Goal: Task Accomplishment & Management: Manage account settings

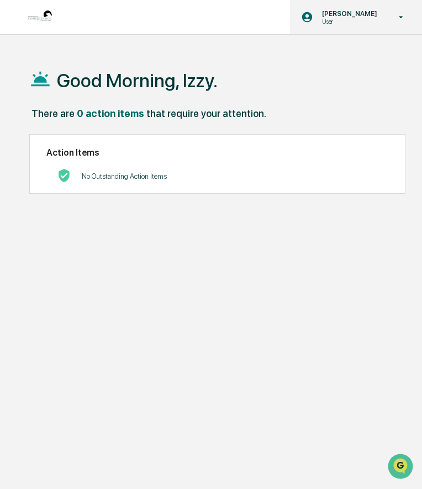
click at [354, 13] on p "[PERSON_NAME]" at bounding box center [348, 13] width 70 height 8
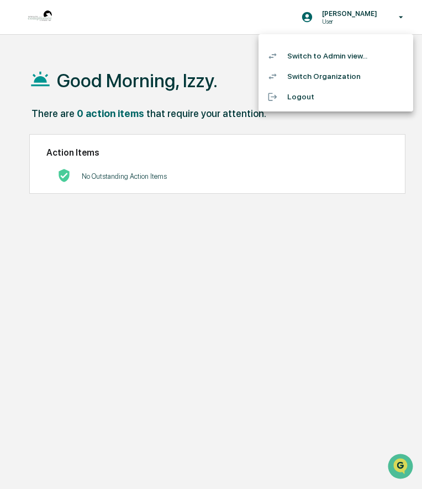
click at [339, 56] on li "Switch to Admin view..." at bounding box center [335, 56] width 154 height 20
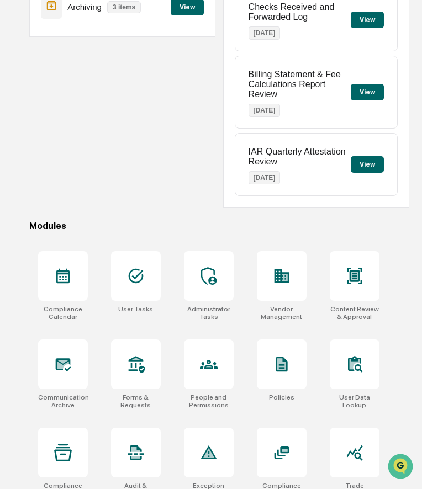
scroll to position [159, 0]
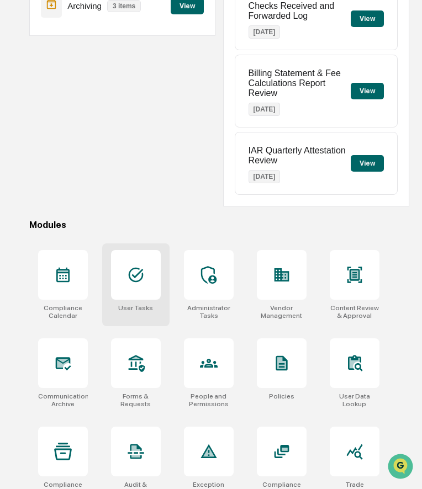
click at [143, 273] on icon at bounding box center [136, 275] width 18 height 18
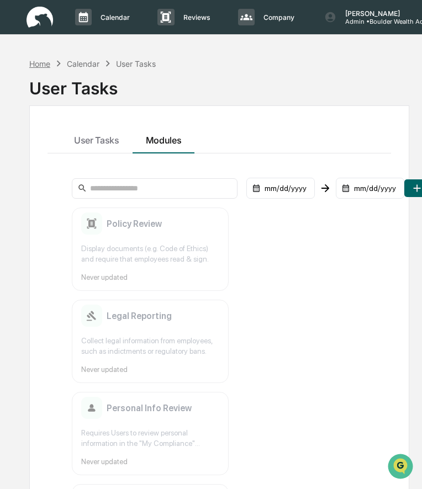
click at [43, 64] on div "Home" at bounding box center [39, 63] width 21 height 9
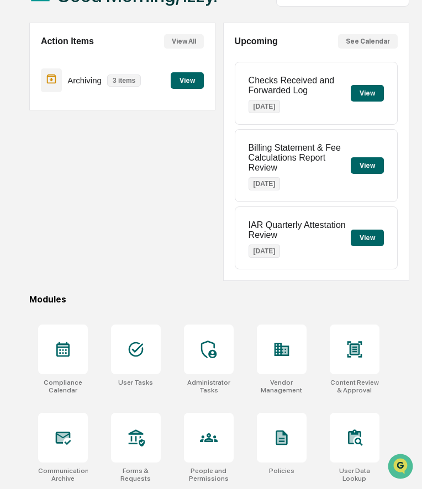
scroll to position [89, 0]
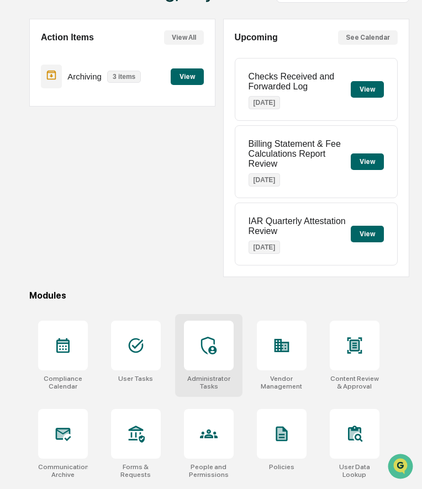
click at [207, 351] on icon at bounding box center [209, 346] width 18 height 18
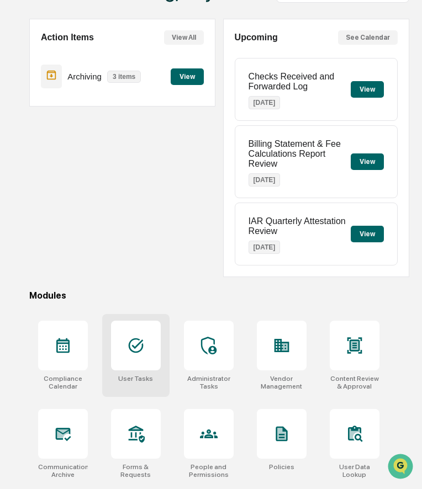
click at [135, 358] on div at bounding box center [136, 346] width 50 height 50
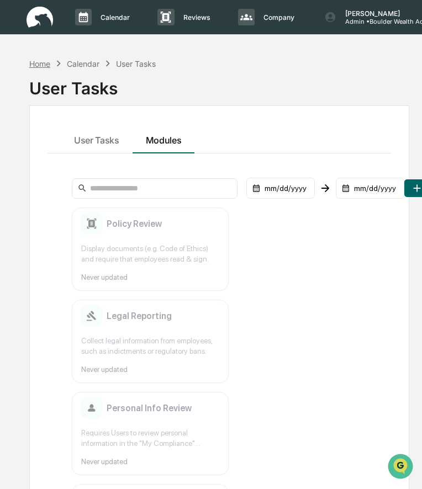
click at [41, 63] on div "Home" at bounding box center [39, 63] width 21 height 9
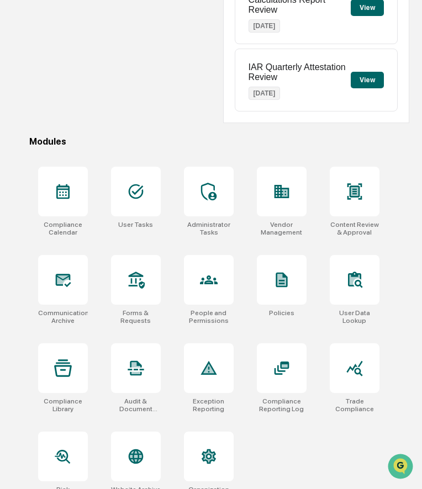
scroll to position [263, 0]
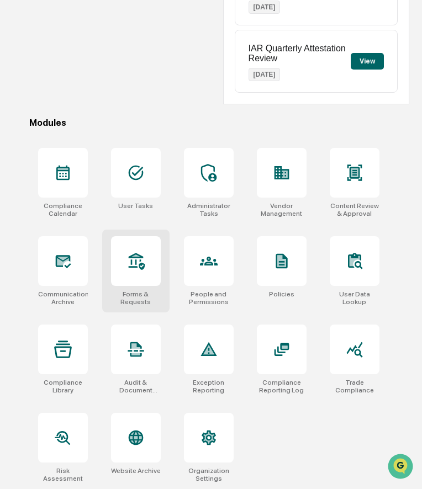
click at [131, 274] on div at bounding box center [136, 261] width 50 height 50
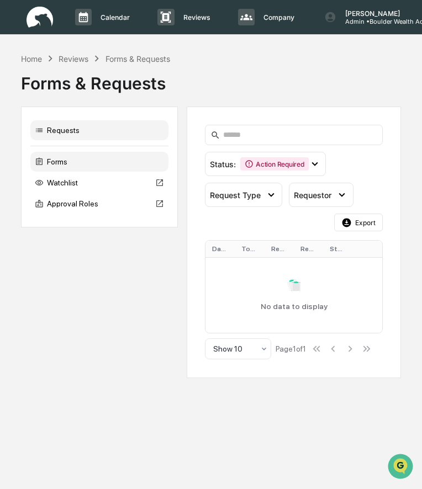
click at [110, 157] on div "Forms" at bounding box center [99, 162] width 138 height 20
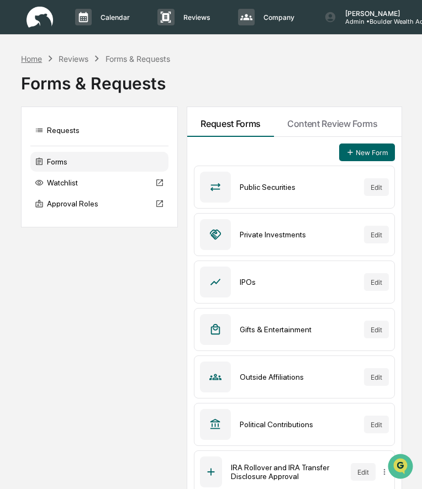
click at [31, 57] on div "Home" at bounding box center [31, 58] width 21 height 9
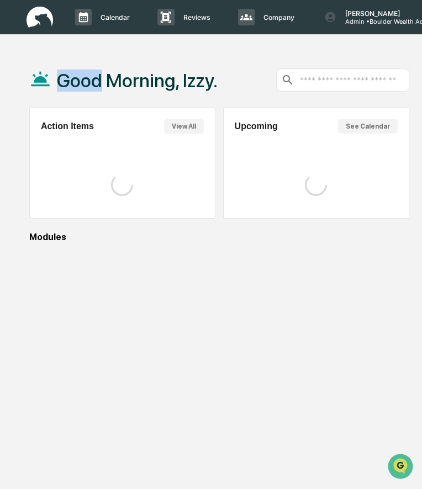
click at [31, 57] on div "Good Morning, Izzy." at bounding box center [123, 79] width 188 height 55
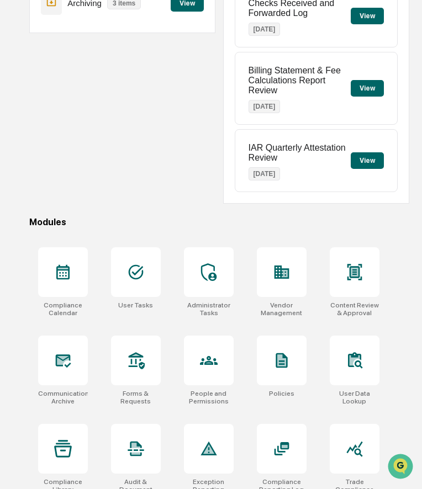
scroll to position [263, 0]
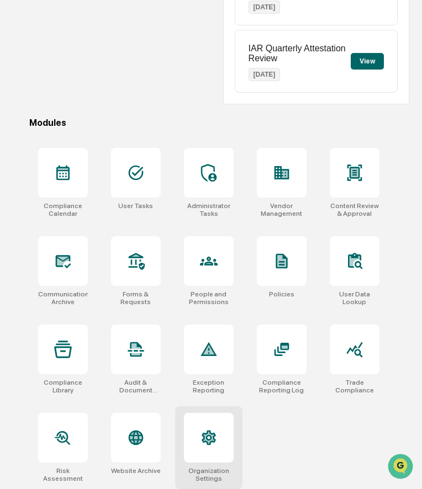
click at [215, 430] on icon at bounding box center [209, 438] width 18 height 18
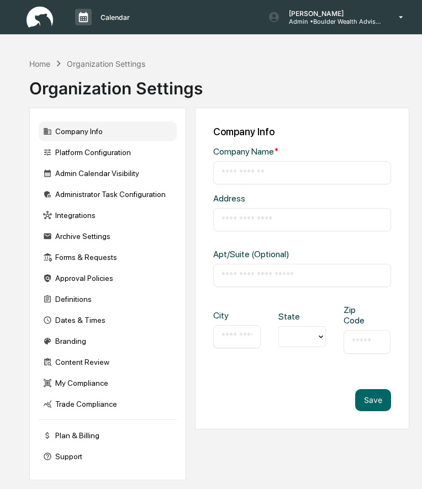
type input "**********"
type input "*********"
type input "*******"
type input "*****"
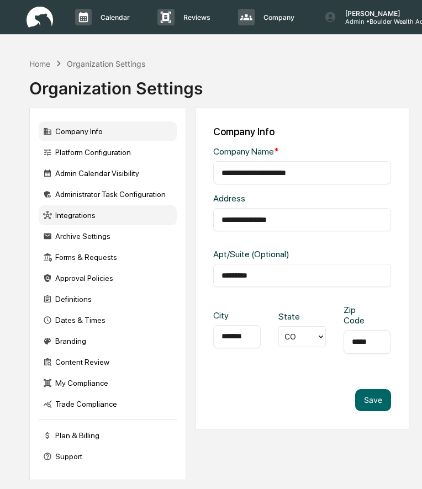
click at [92, 223] on div "Integrations" at bounding box center [108, 215] width 138 height 20
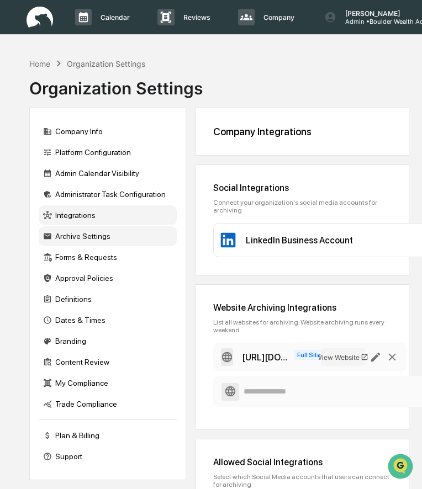
click at [88, 237] on div "Archive Settings" at bounding box center [108, 236] width 138 height 20
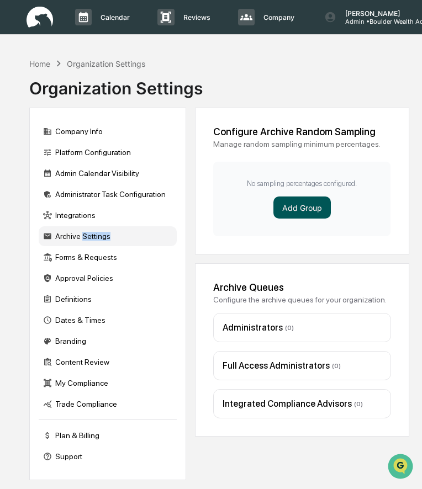
click at [308, 211] on button "Add Group" at bounding box center [301, 207] width 57 height 22
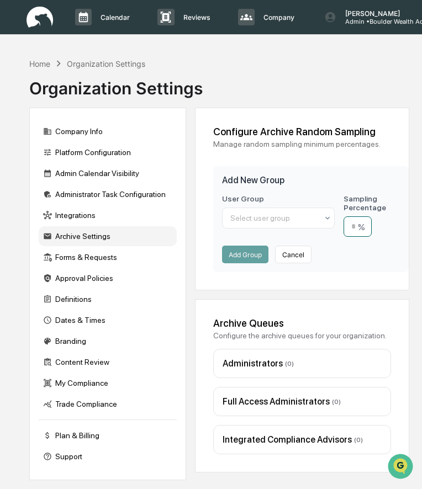
click at [357, 228] on input "number" at bounding box center [357, 226] width 28 height 20
type input "**"
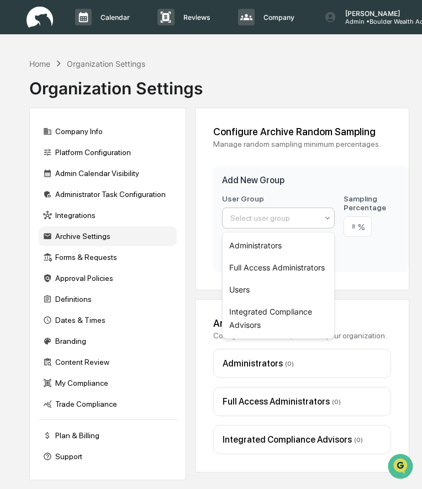
click at [294, 220] on div at bounding box center [273, 217] width 87 height 11
click at [284, 265] on div "Full Access Administrators" at bounding box center [277, 268] width 111 height 22
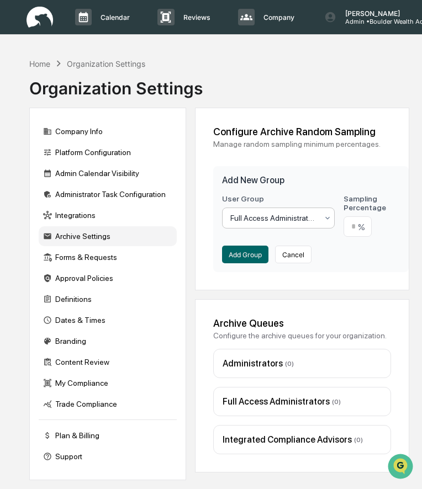
click at [291, 220] on div at bounding box center [273, 217] width 87 height 11
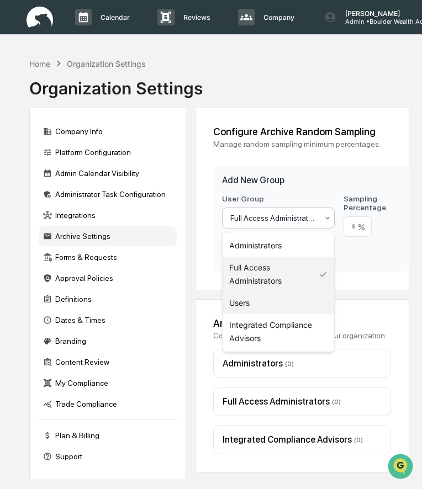
click at [264, 300] on div "Users" at bounding box center [277, 303] width 111 height 22
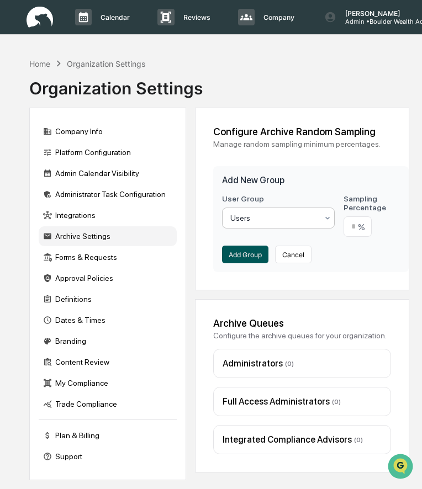
click at [241, 254] on button "Add Group" at bounding box center [245, 255] width 46 height 18
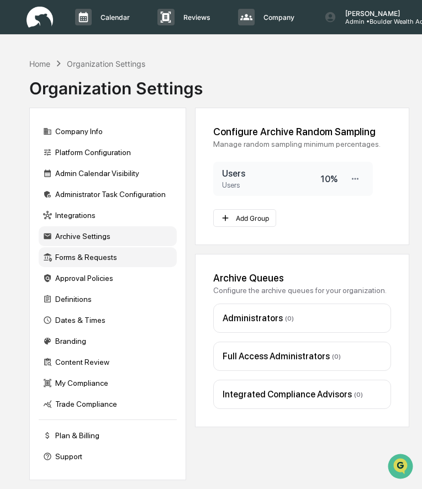
click at [90, 258] on div "Forms & Requests" at bounding box center [108, 257] width 138 height 20
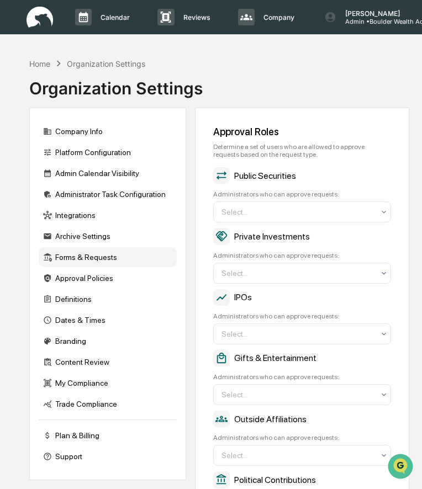
click at [74, 259] on div "Forms & Requests" at bounding box center [108, 257] width 138 height 20
click at [46, 64] on div "Home" at bounding box center [39, 63] width 21 height 9
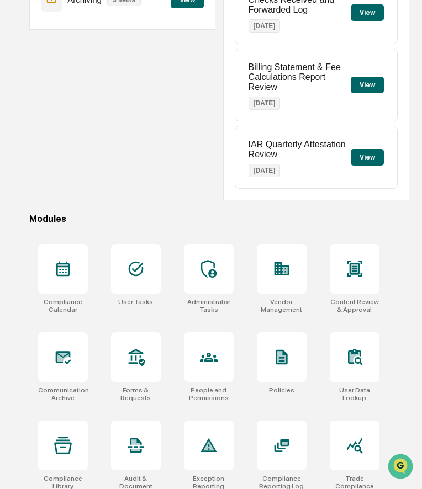
scroll to position [173, 0]
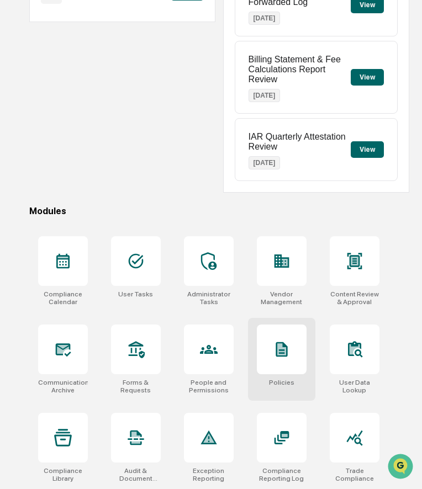
click at [279, 355] on icon at bounding box center [281, 349] width 9 height 12
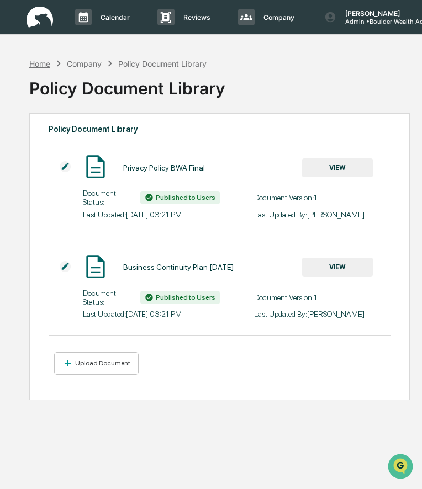
click at [41, 63] on div "Home" at bounding box center [39, 63] width 21 height 9
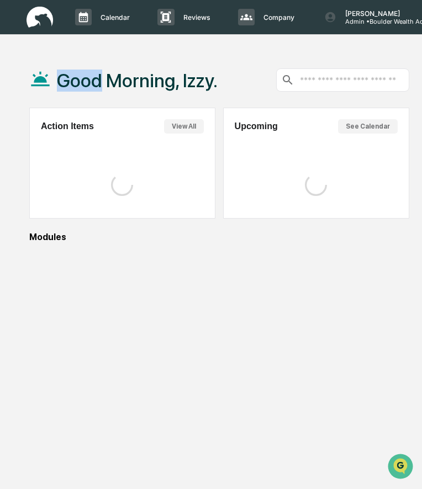
click at [41, 63] on div "Good Morning, Izzy." at bounding box center [123, 79] width 188 height 55
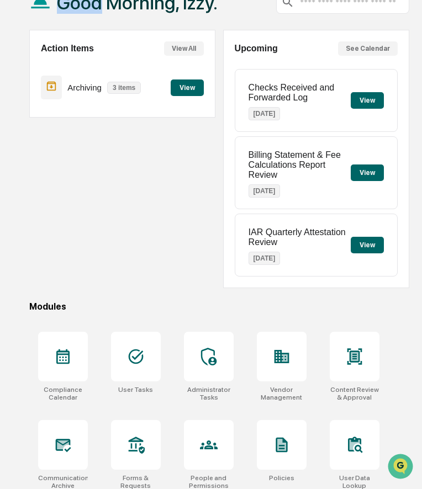
scroll to position [92, 0]
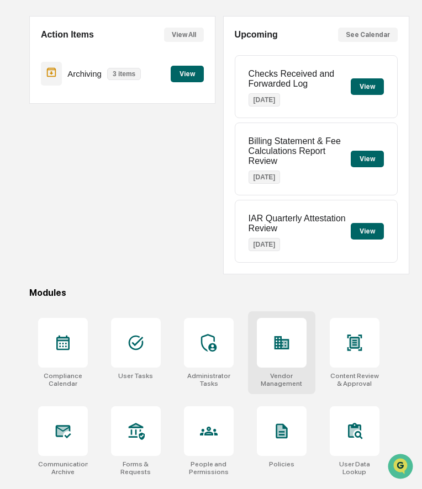
click at [274, 351] on icon at bounding box center [282, 343] width 18 height 18
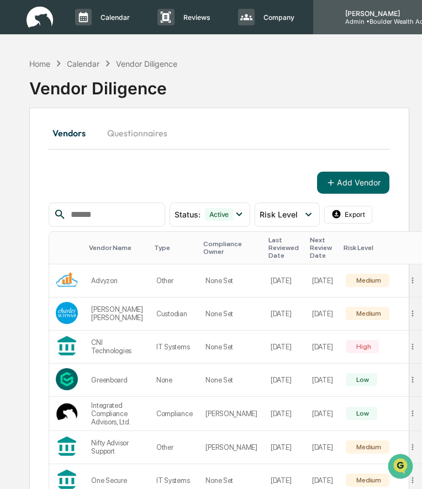
click at [377, 15] on p "[PERSON_NAME]" at bounding box center [387, 13] width 103 height 8
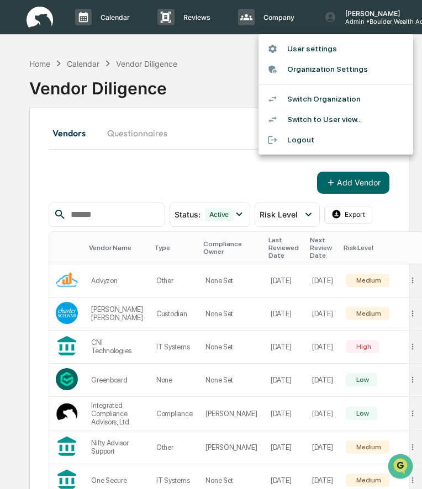
click at [316, 122] on li "Switch to User view..." at bounding box center [335, 119] width 154 height 20
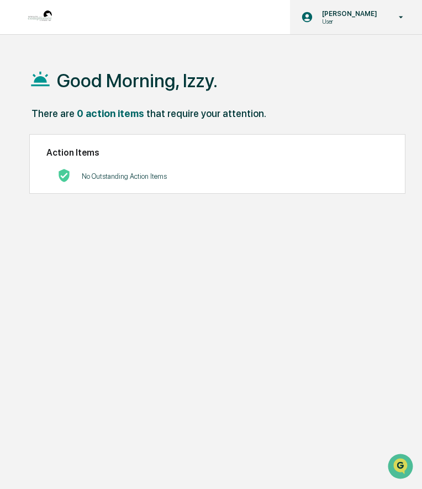
click at [368, 21] on p "User" at bounding box center [348, 22] width 70 height 8
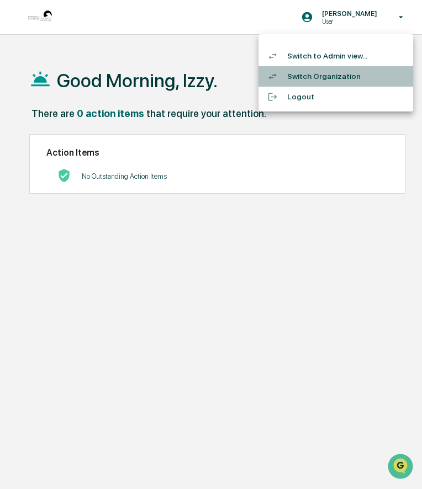
click at [341, 81] on li "Switch Organization" at bounding box center [335, 76] width 154 height 20
